Goal: Task Accomplishment & Management: Manage account settings

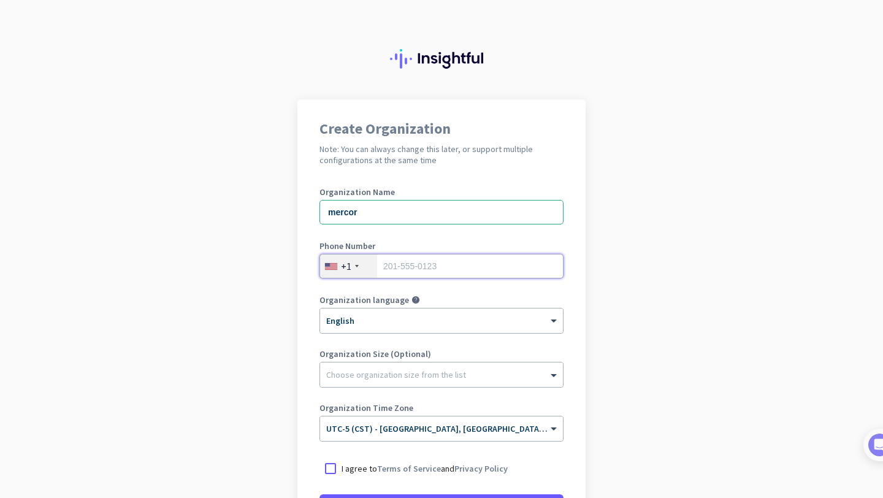
click at [426, 267] on input "tel" at bounding box center [441, 266] width 244 height 25
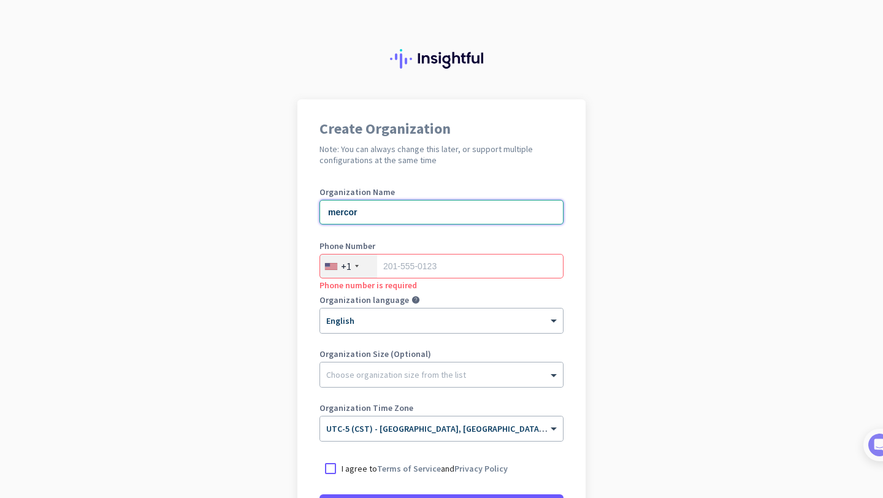
click at [376, 210] on input "mercor" at bounding box center [441, 212] width 244 height 25
type input "m"
type input "Mercor"
click at [405, 264] on input "tel" at bounding box center [441, 266] width 244 height 25
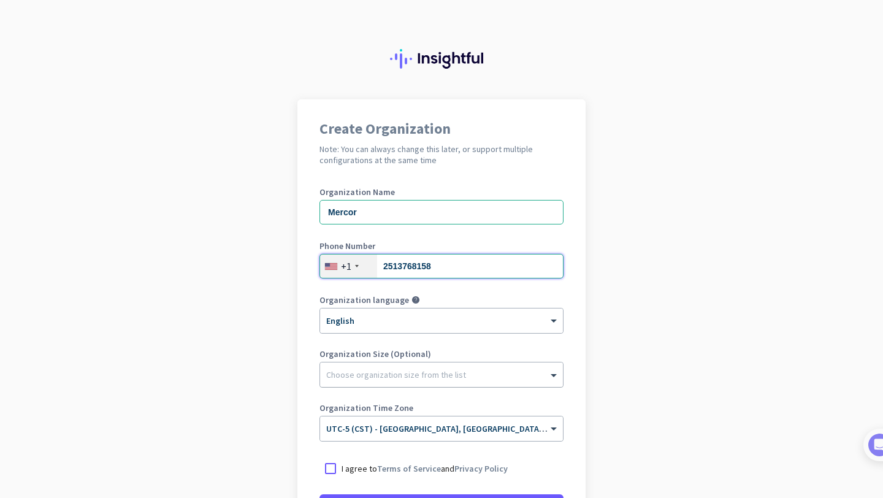
type input "2513768158"
click at [354, 377] on div at bounding box center [441, 371] width 243 height 12
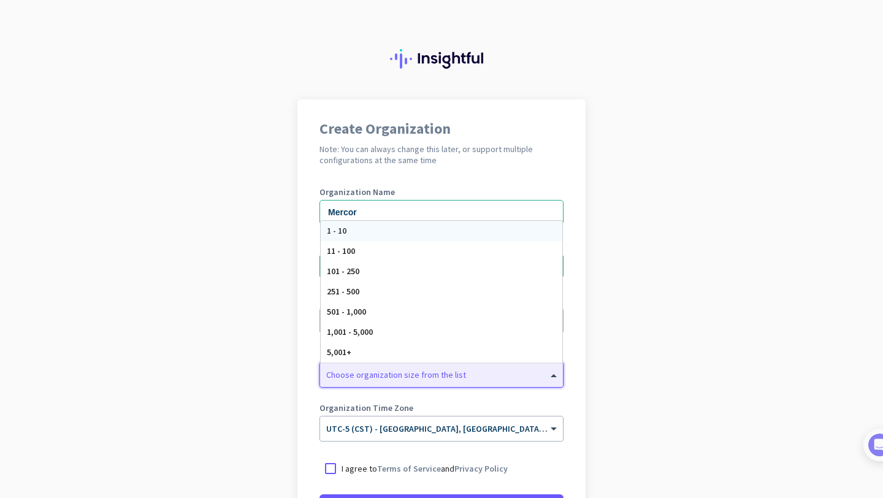
click at [379, 378] on div "Choose organization size from the list" at bounding box center [396, 374] width 140 height 11
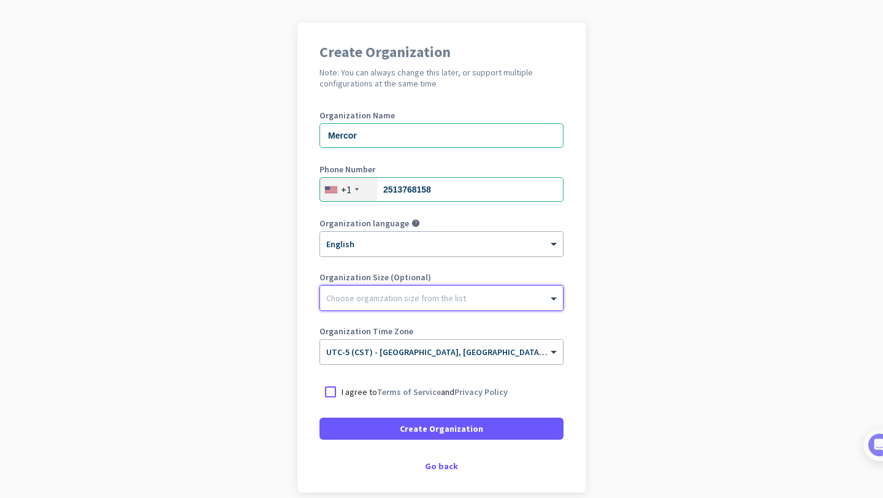
scroll to position [83, 0]
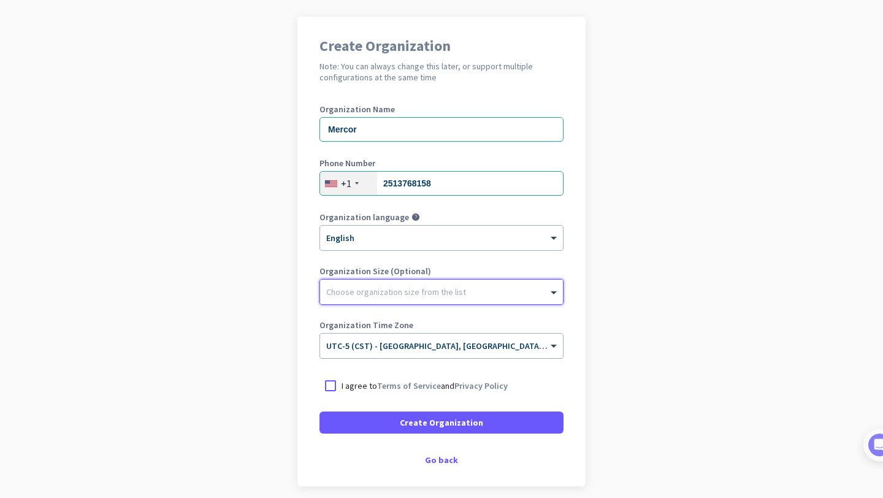
click at [490, 354] on div "× UTC-5 (CST) - [GEOGRAPHIC_DATA], [GEOGRAPHIC_DATA], [GEOGRAPHIC_DATA], [GEOGR…" at bounding box center [441, 345] width 243 height 25
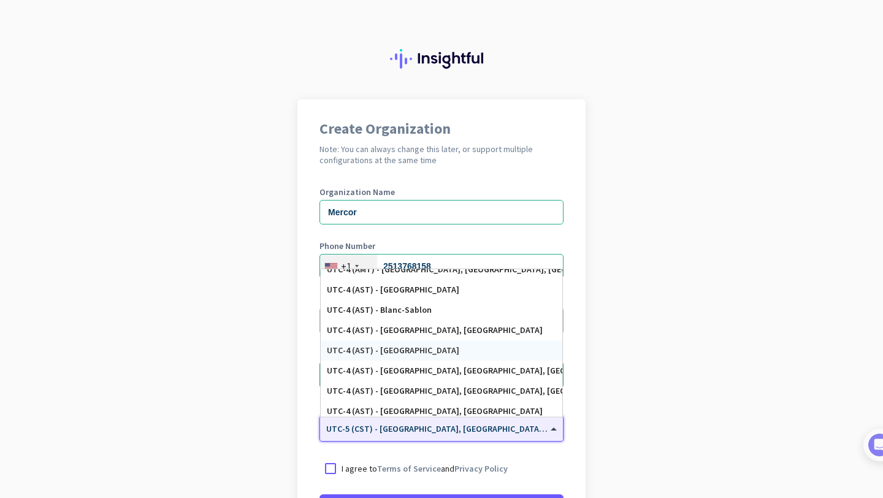
scroll to position [860, 0]
click at [603, 371] on app-onboarding-organization "Create Organization Note: You can always change this later, or support multiple…" at bounding box center [441, 364] width 883 height 531
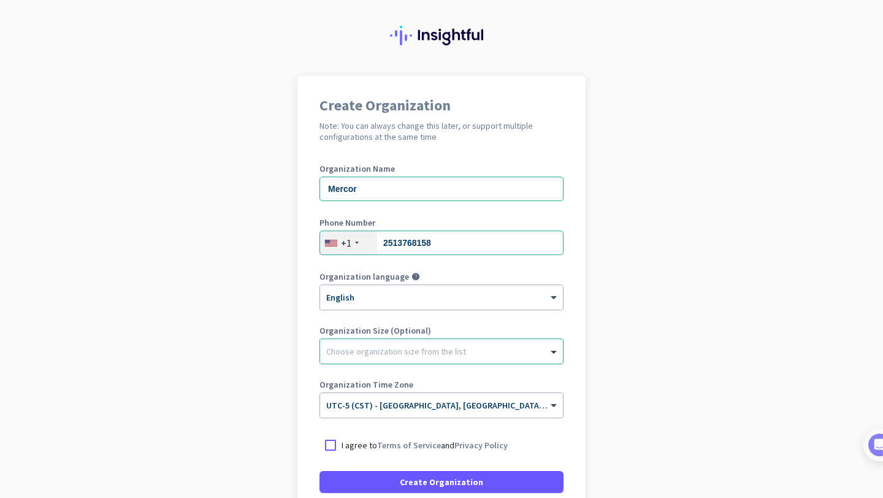
scroll to position [36, 0]
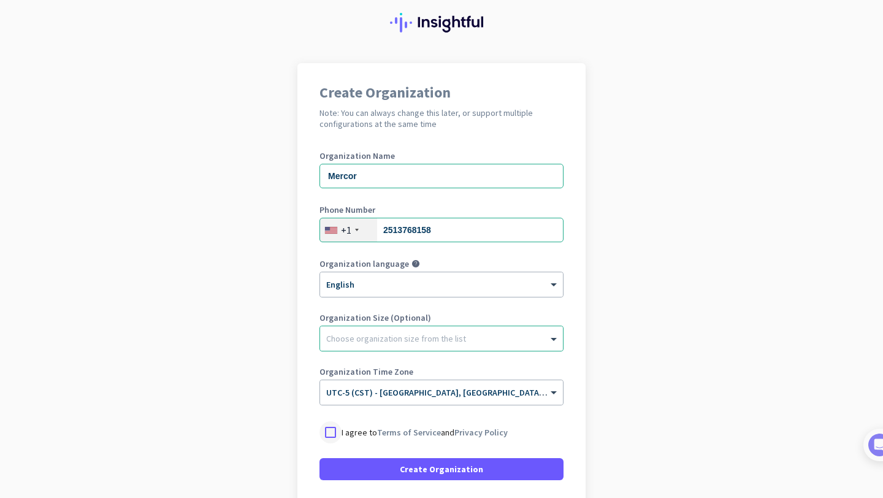
click at [334, 430] on div at bounding box center [330, 432] width 22 height 22
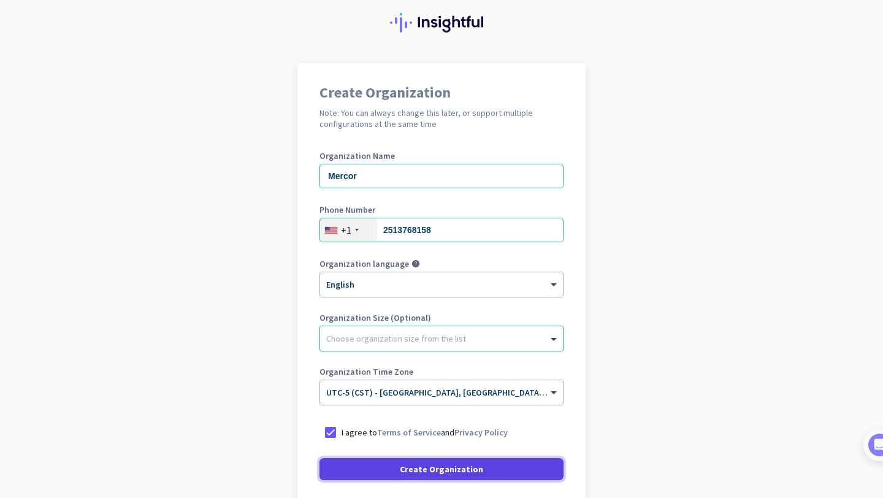
click at [421, 473] on span "Create Organization" at bounding box center [441, 469] width 83 height 12
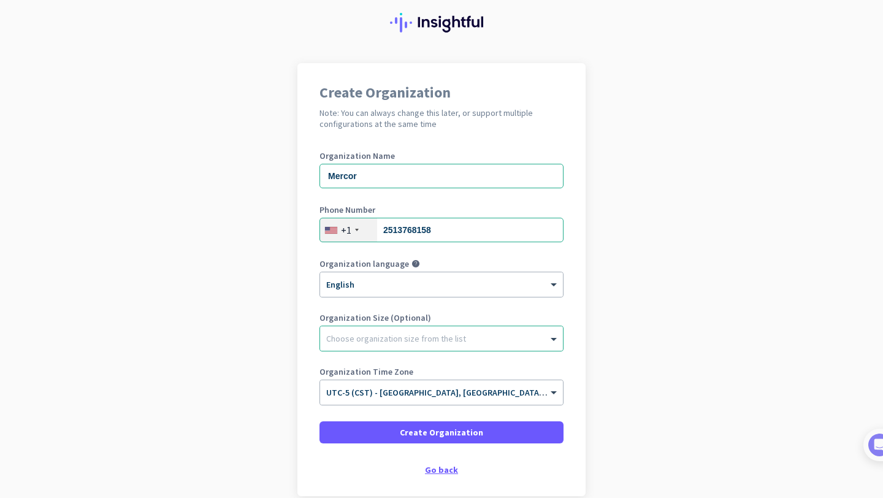
click at [452, 472] on div "Go back" at bounding box center [441, 469] width 244 height 9
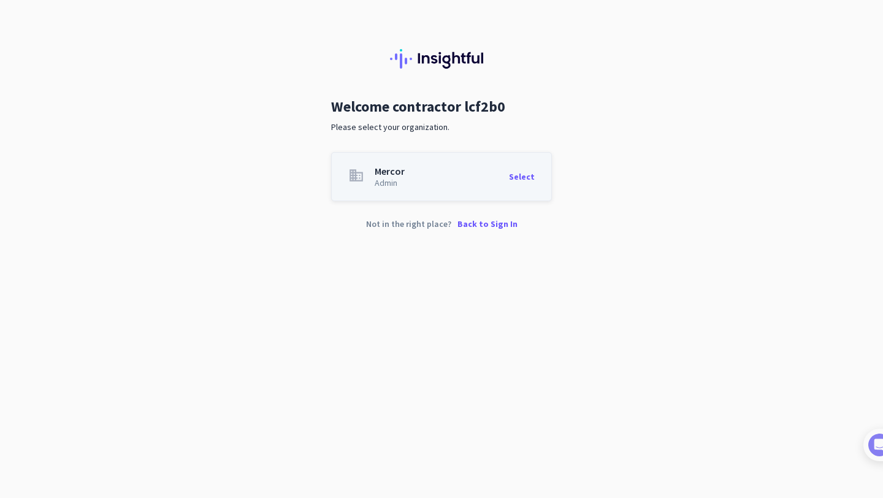
click at [525, 175] on div "Select" at bounding box center [522, 176] width 26 height 21
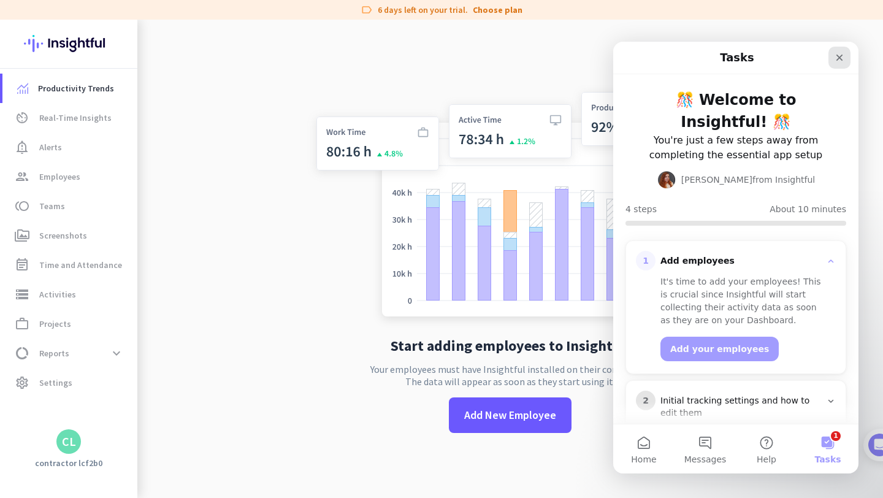
click at [839, 55] on icon "Close" at bounding box center [839, 58] width 10 height 10
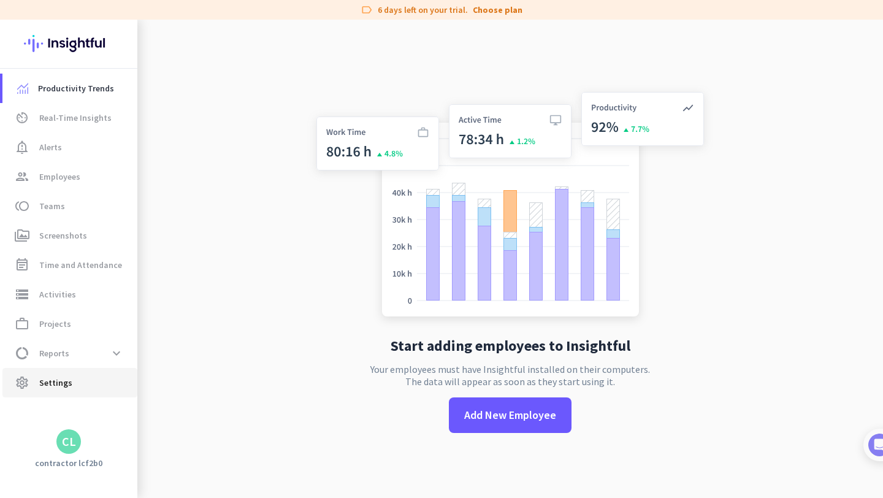
click at [62, 376] on span "Settings" at bounding box center [55, 382] width 33 height 15
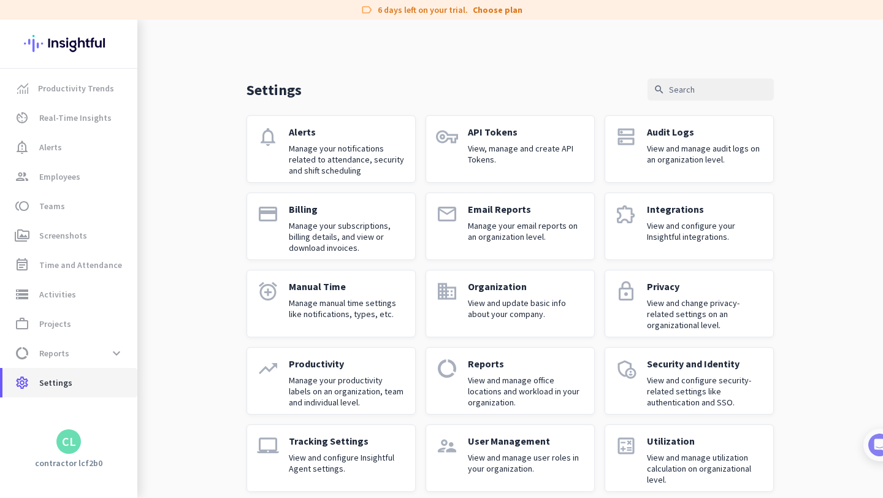
scroll to position [13, 0]
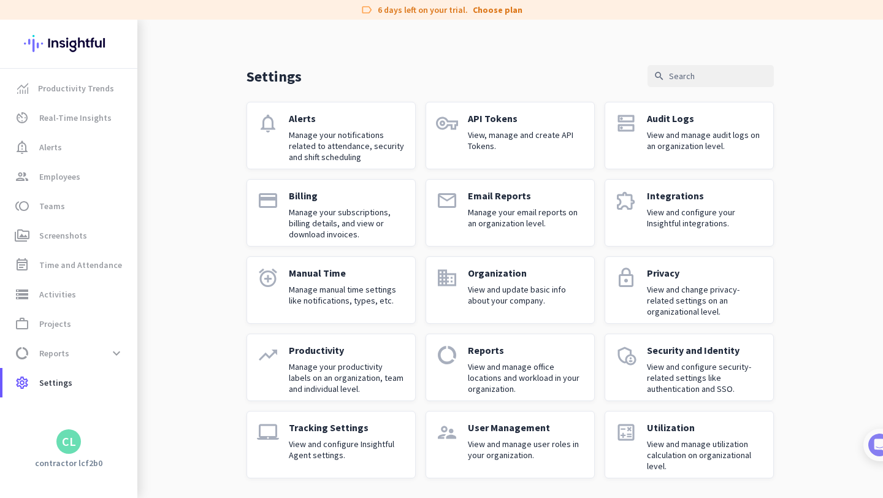
click at [72, 436] on div "CL" at bounding box center [69, 441] width 14 height 12
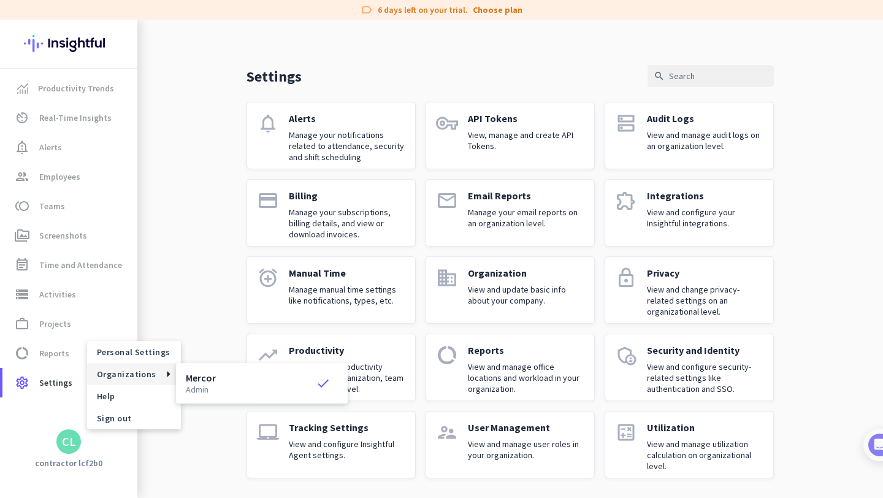
click at [138, 374] on span "Organizations" at bounding box center [126, 373] width 59 height 11
click at [139, 358] on span "Personal Settings" at bounding box center [134, 352] width 94 height 22
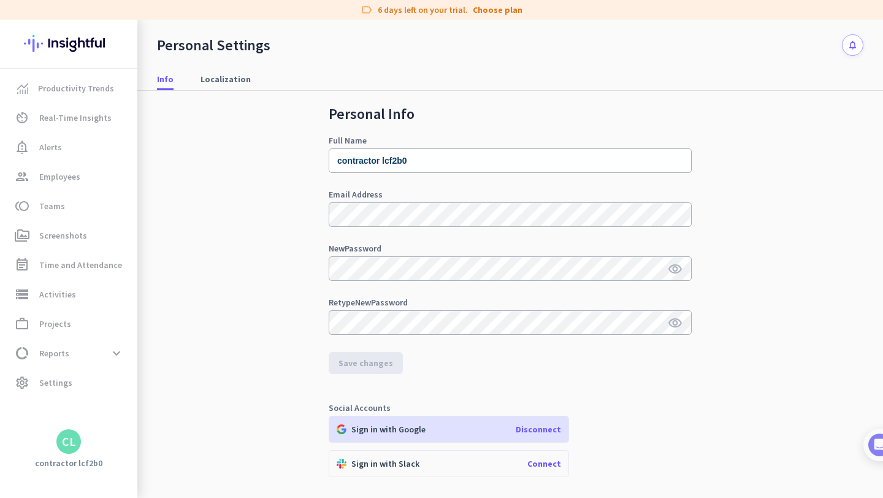
scroll to position [170, 0]
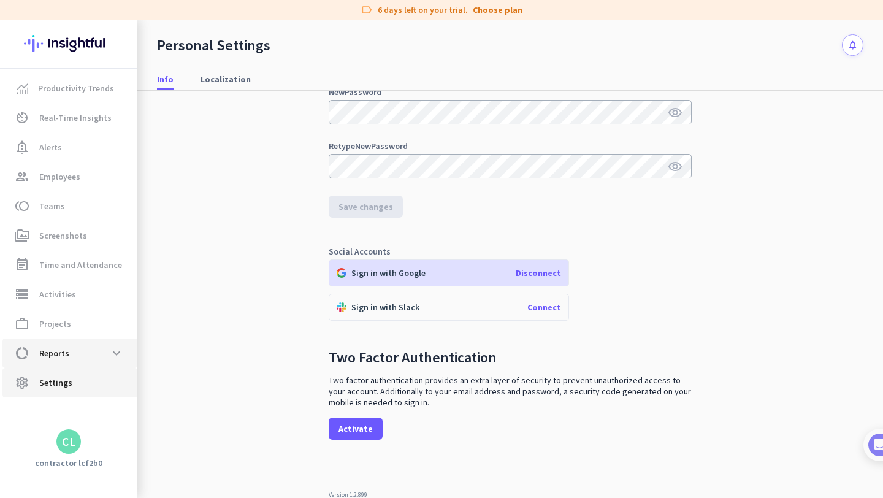
click at [59, 383] on span "Settings" at bounding box center [55, 382] width 33 height 15
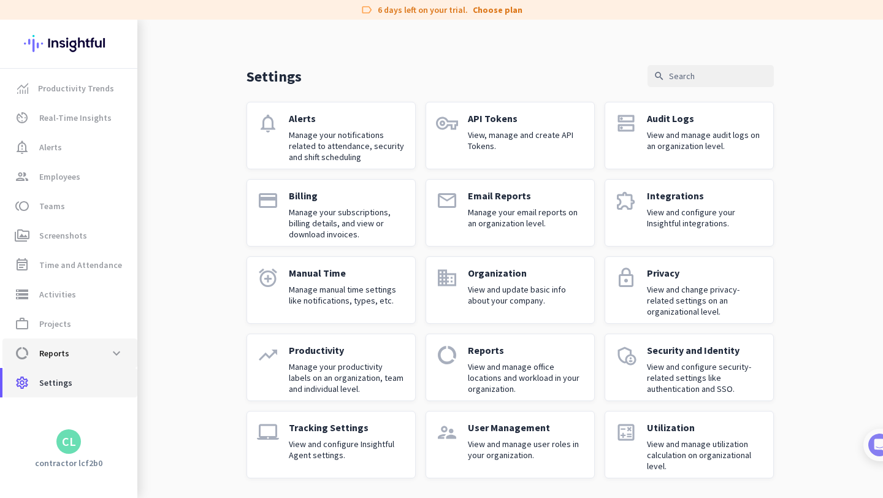
scroll to position [13, 0]
click at [65, 438] on div "CL" at bounding box center [69, 441] width 14 height 12
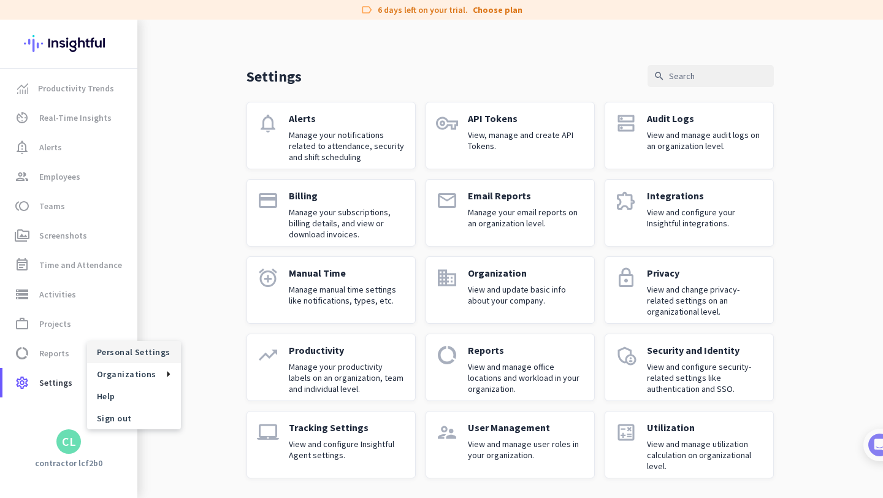
click at [138, 357] on span "Personal Settings" at bounding box center [134, 352] width 94 height 22
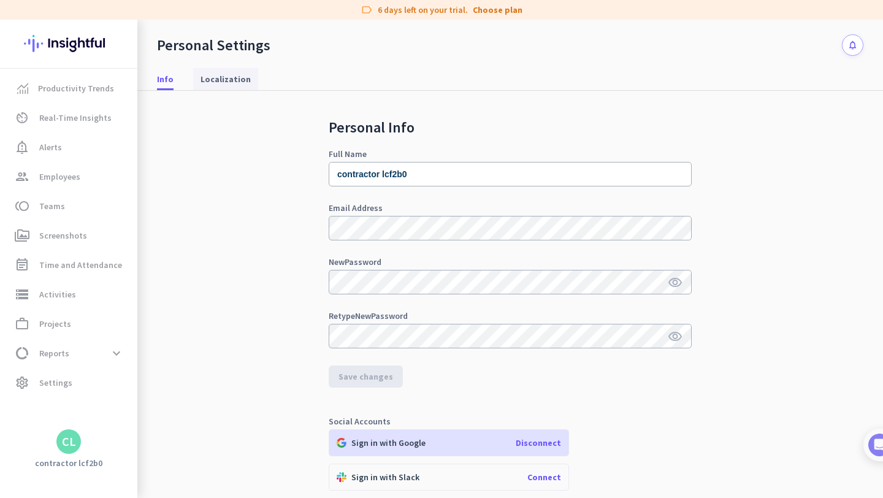
click at [211, 65] on nav "Info Localization" at bounding box center [509, 73] width 745 height 35
click at [211, 71] on span "Localization" at bounding box center [225, 79] width 50 height 22
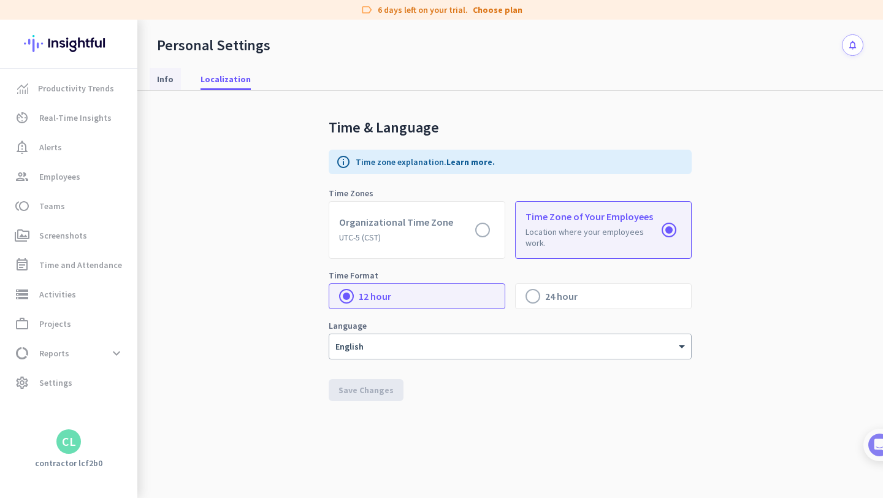
click at [166, 77] on span "Info" at bounding box center [165, 79] width 17 height 12
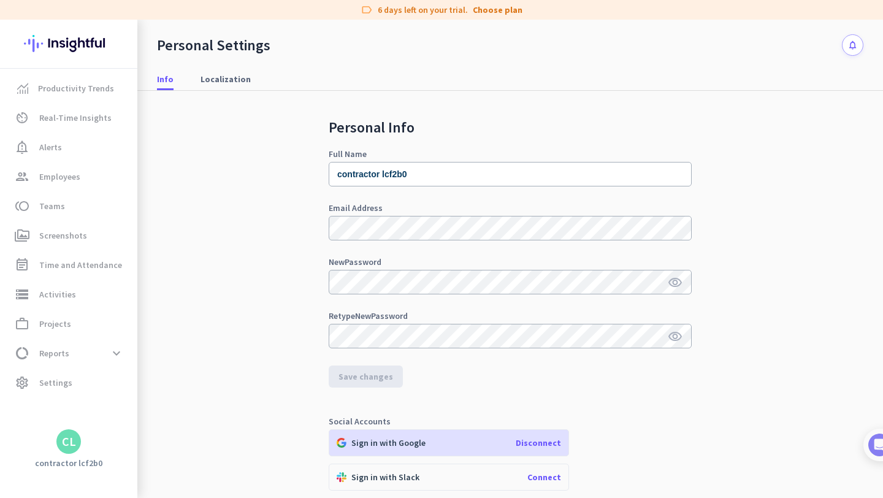
drag, startPoint x: 67, startPoint y: 422, endPoint x: 67, endPoint y: 430, distance: 8.6
click at [67, 423] on div "Productivity Trends av_timer Real-Time Insights notification_important Alerts g…" at bounding box center [68, 249] width 137 height 360
click at [67, 430] on div "CL" at bounding box center [68, 441] width 25 height 25
click at [139, 417] on span "Sign out" at bounding box center [134, 418] width 74 height 11
